Goal: Task Accomplishment & Management: Complete application form

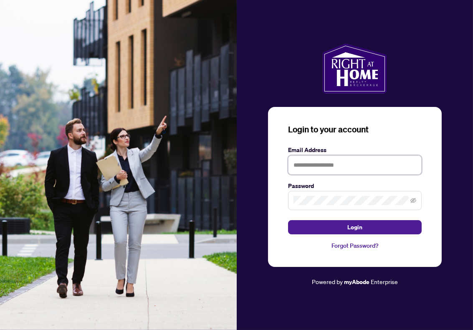
click at [334, 170] on input "text" at bounding box center [354, 164] width 133 height 19
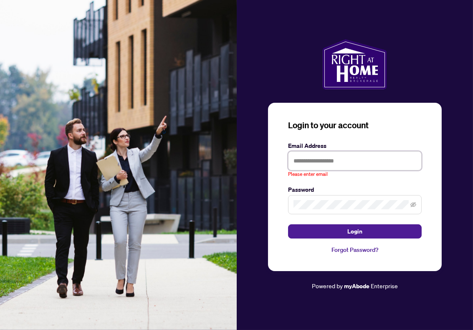
type input "**********"
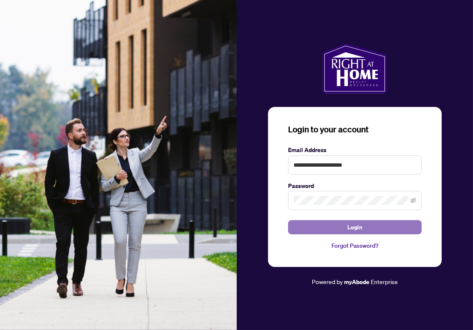
click at [361, 223] on span "Login" at bounding box center [354, 226] width 15 height 13
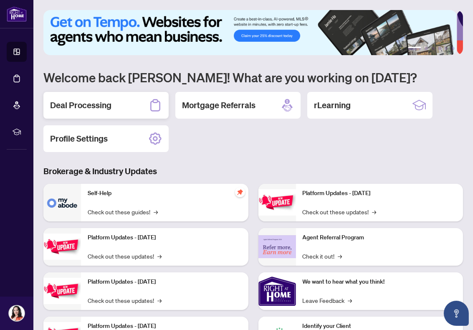
click at [97, 107] on h2 "Deal Processing" at bounding box center [80, 105] width 61 height 12
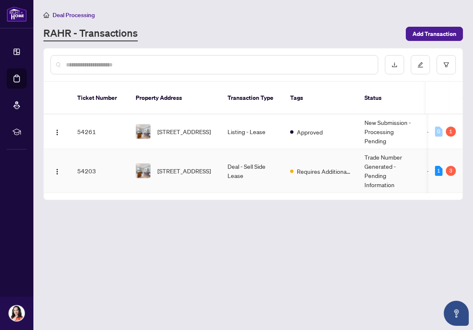
click at [87, 160] on td "54203" at bounding box center [100, 171] width 58 height 44
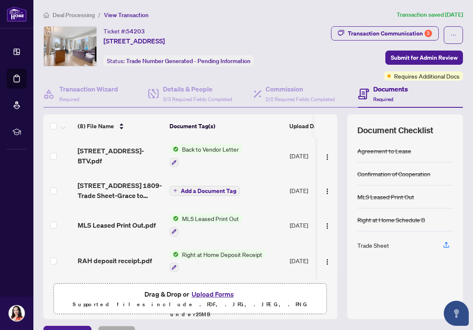
click at [213, 291] on button "Upload Forms" at bounding box center [212, 293] width 47 height 11
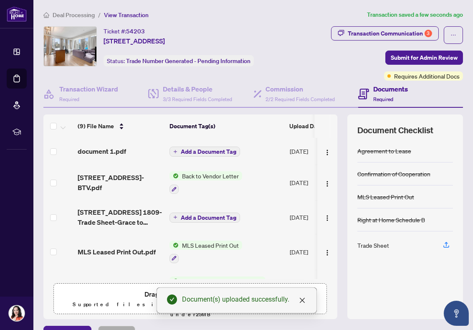
click at [184, 151] on span "Add a Document Tag" at bounding box center [208, 152] width 55 height 6
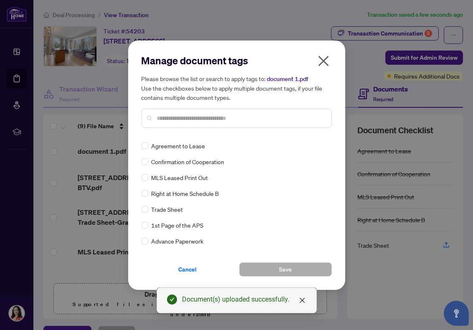
click at [170, 119] on input "text" at bounding box center [241, 117] width 168 height 9
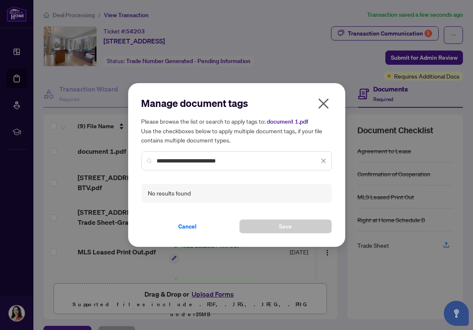
type input "**********"
drag, startPoint x: 240, startPoint y: 161, endPoint x: 133, endPoint y: 166, distance: 106.9
click at [133, 166] on div "**********" at bounding box center [236, 165] width 217 height 164
click at [310, 139] on h5 "Please browse the list or search to apply tags to: document 1.pdf Use the check…" at bounding box center [236, 130] width 190 height 28
click at [320, 103] on icon "close" at bounding box center [323, 103] width 13 height 13
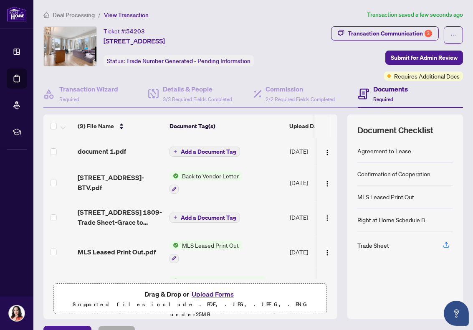
click at [212, 152] on span "Add a Document Tag" at bounding box center [208, 152] width 55 height 6
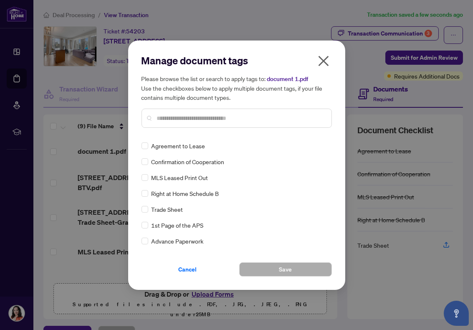
click at [182, 120] on input "text" at bounding box center [241, 117] width 168 height 9
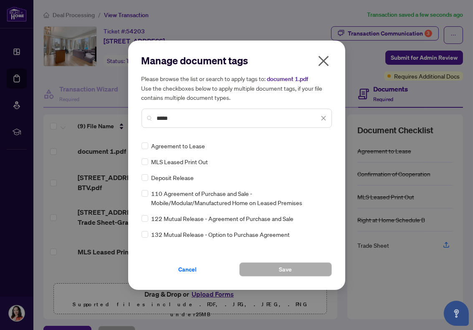
type input "*****"
click at [309, 272] on button "Save" at bounding box center [285, 269] width 93 height 14
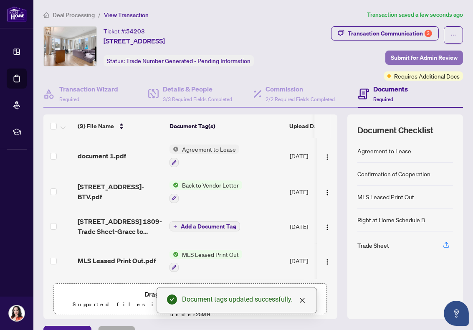
click at [426, 56] on span "Submit for Admin Review" at bounding box center [423, 57] width 67 height 13
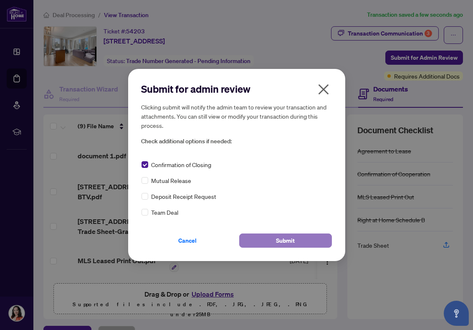
click at [305, 240] on button "Submit" at bounding box center [285, 240] width 93 height 14
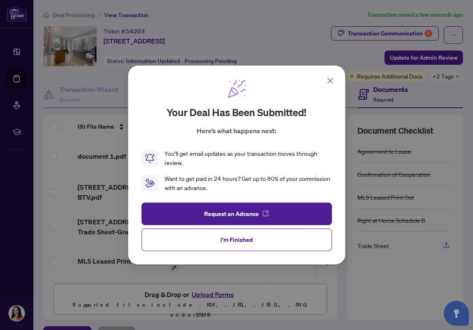
drag, startPoint x: 239, startPoint y: 236, endPoint x: 245, endPoint y: 225, distance: 12.5
click at [239, 235] on span "I'm Finished" at bounding box center [236, 239] width 32 height 13
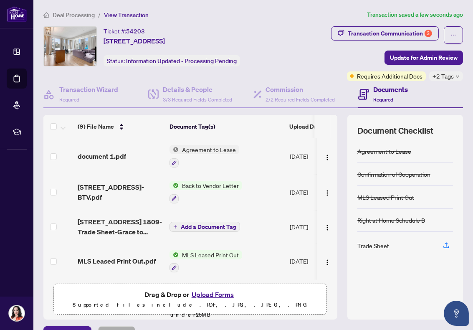
click at [455, 75] on icon "down" at bounding box center [457, 76] width 4 height 4
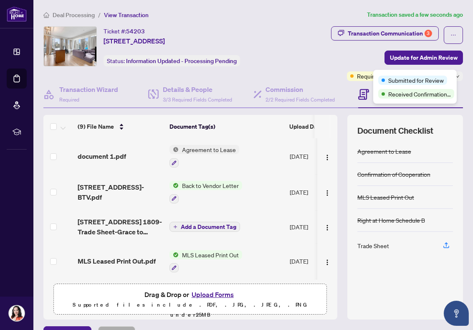
click at [408, 116] on div "Document Checklist Agreement to Lease Confirmation of Cooperation MLS Leased Pr…" at bounding box center [405, 217] width 116 height 204
